Goal: Find specific page/section: Find specific page/section

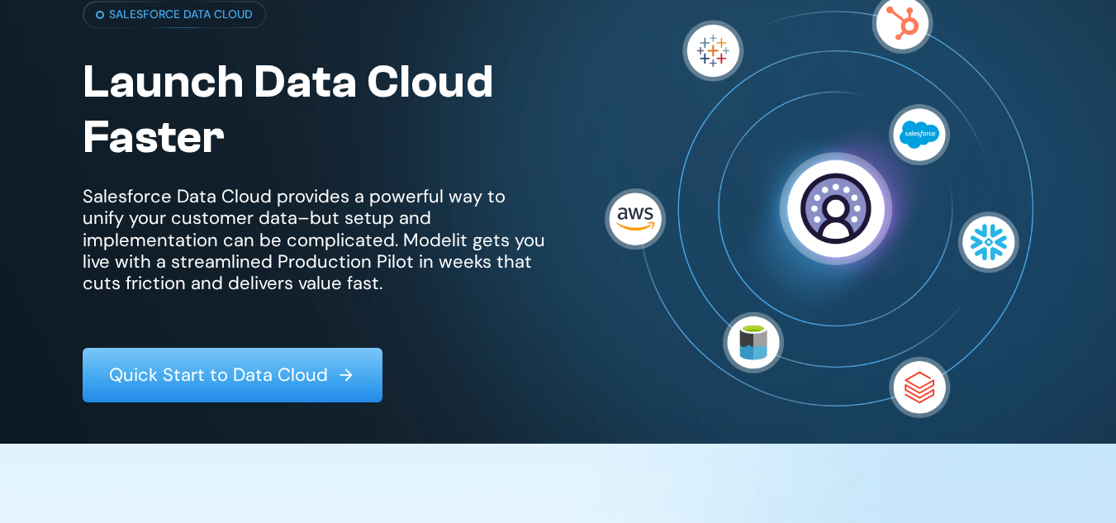
scroll to position [110, 0]
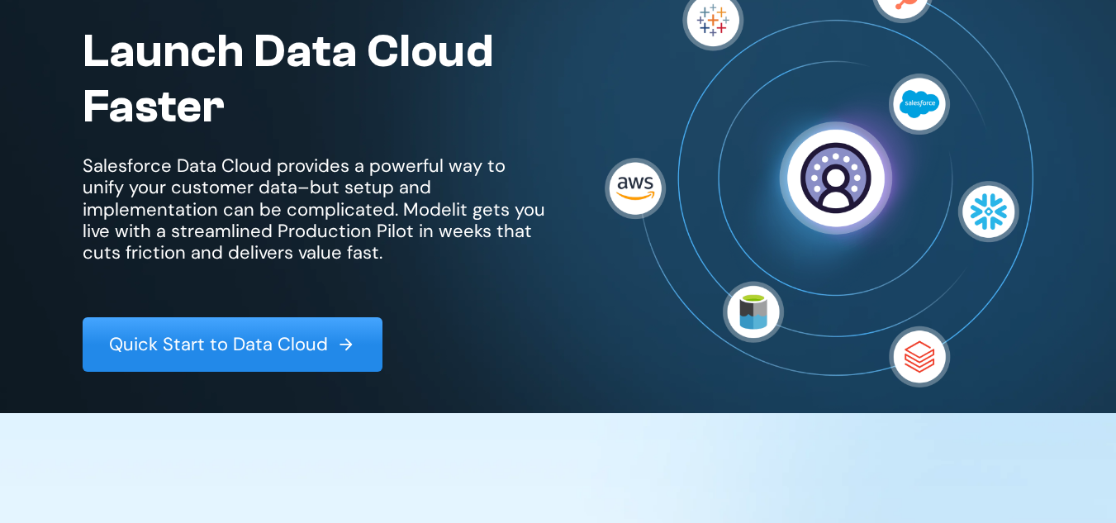
click at [315, 345] on p "Quick Start to Data Cloud" at bounding box center [218, 344] width 219 height 21
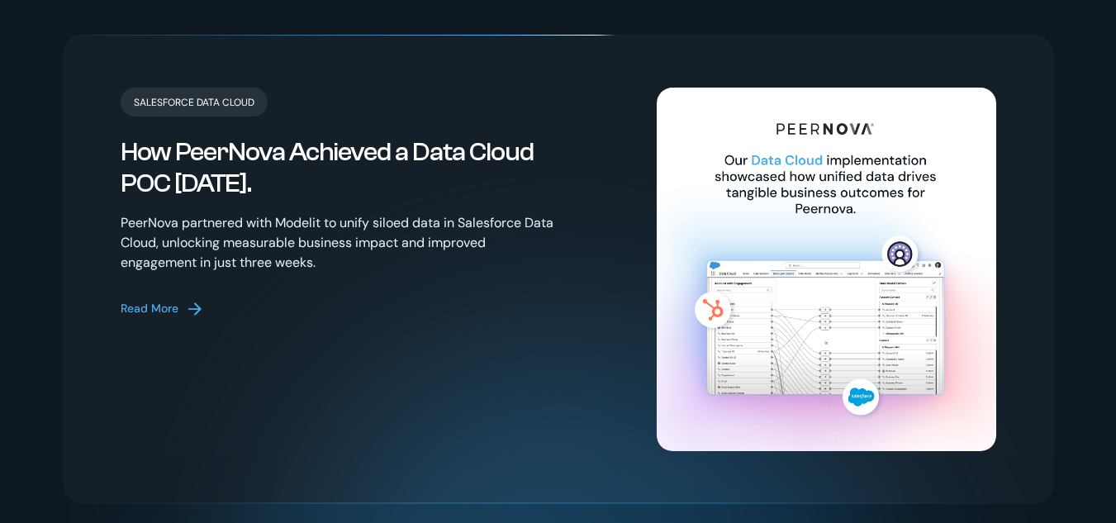
scroll to position [3355, 0]
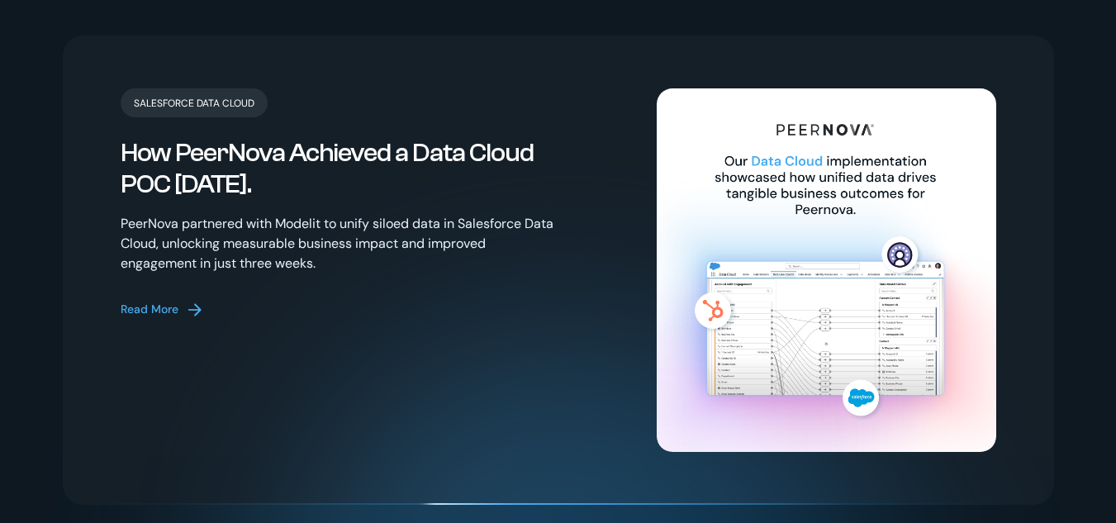
click at [200, 300] on img at bounding box center [195, 310] width 20 height 20
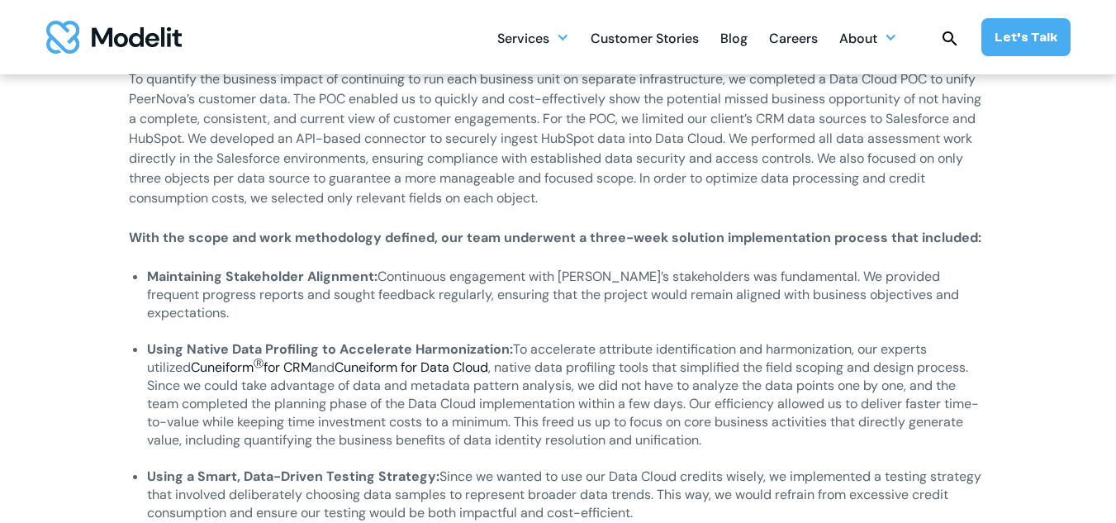
scroll to position [1652, 0]
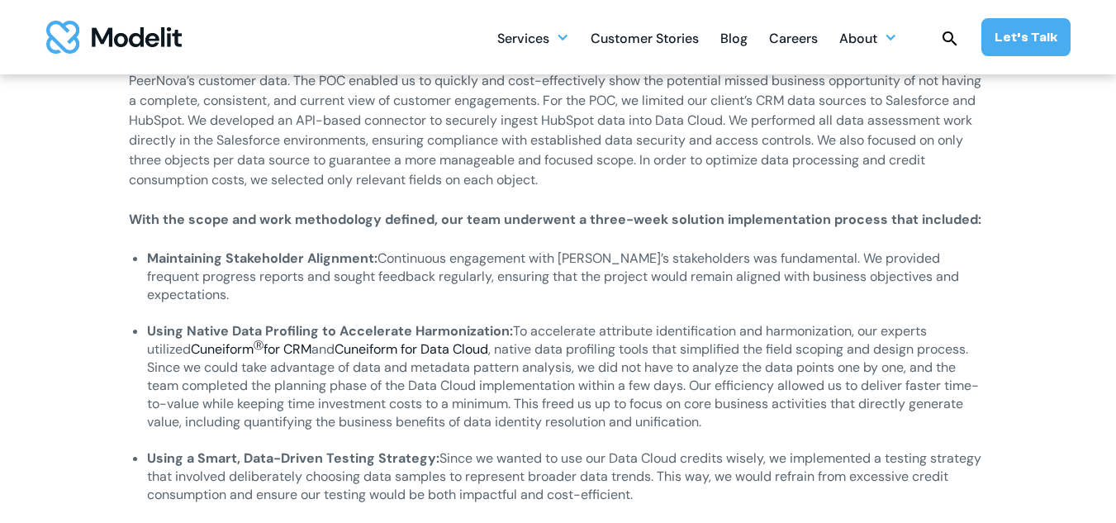
click at [254, 339] on sup "Ⓡ" at bounding box center [259, 345] width 10 height 13
